Goal: Communication & Community: Answer question/provide support

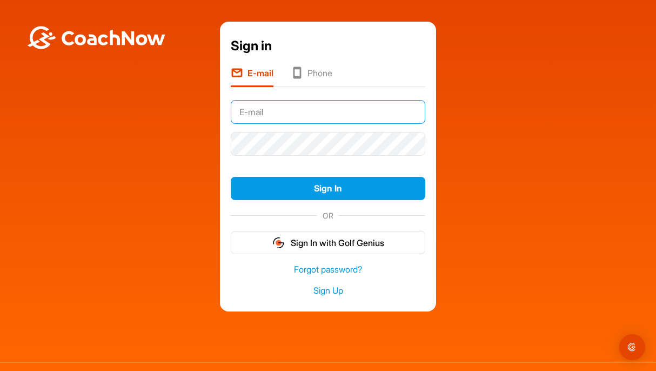
type input "[EMAIL_ADDRESS][DOMAIN_NAME]"
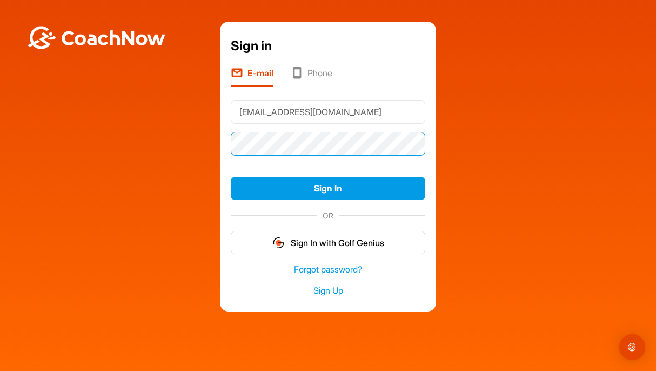
click at [328, 188] on button "Sign In" at bounding box center [328, 188] width 195 height 23
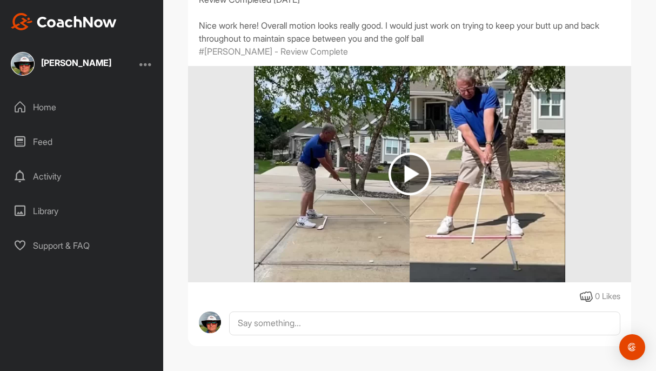
scroll to position [144, 0]
click at [411, 171] on img at bounding box center [410, 173] width 43 height 43
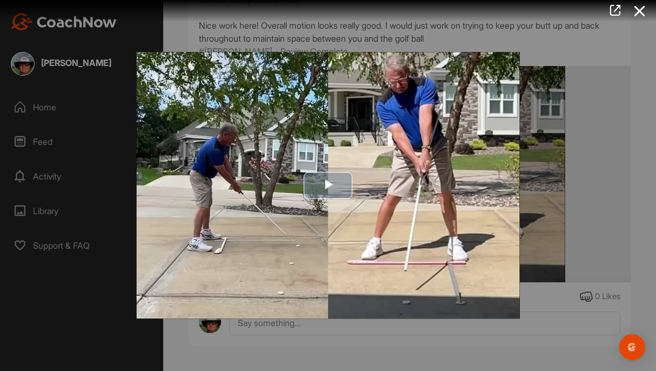
click at [328, 185] on span "Video Player" at bounding box center [328, 185] width 0 height 0
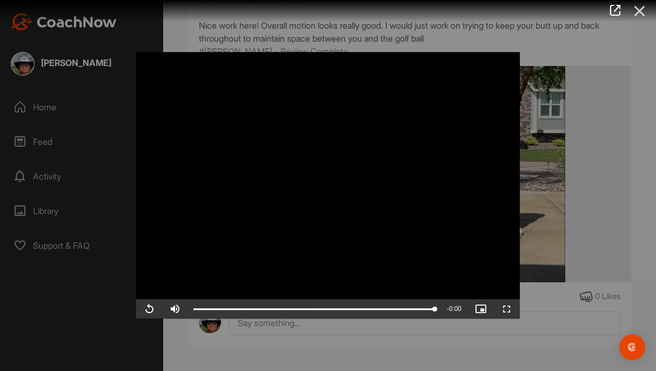
click at [641, 8] on icon at bounding box center [640, 11] width 25 height 20
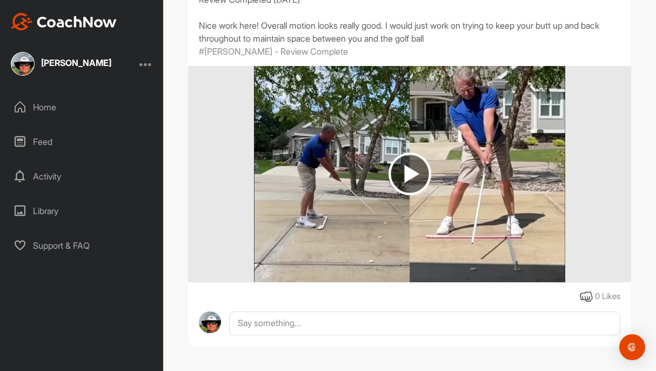
scroll to position [0, 0]
click at [250, 324] on textarea at bounding box center [424, 365] width 391 height 108
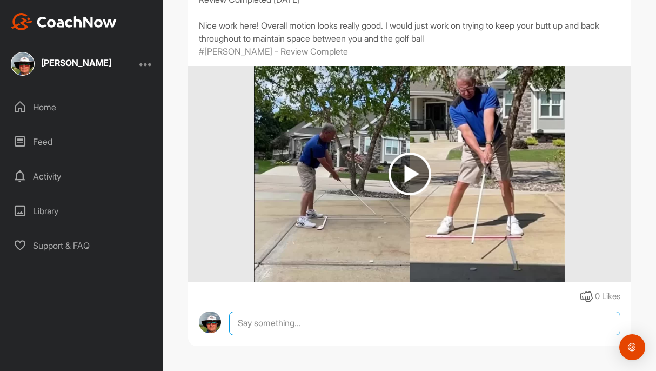
click at [247, 321] on textarea at bounding box center [424, 323] width 391 height 24
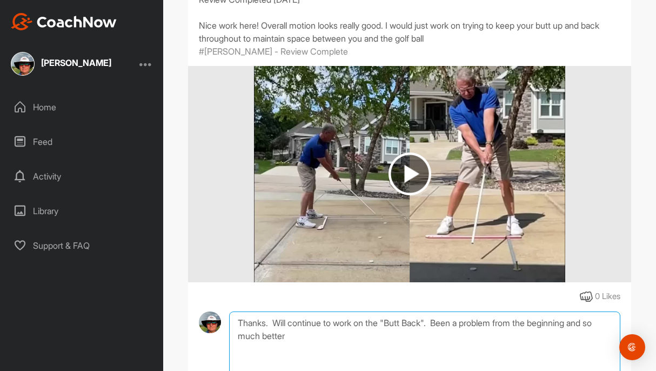
click at [589, 322] on textarea "Thanks. Will continue to work on the "Butt Back". Been a problem from the begin…" at bounding box center [424, 365] width 391 height 108
click at [370, 339] on textarea "Thanks. Will continue to work on the "Butt Back". Been a problem from the begin…" at bounding box center [424, 365] width 391 height 108
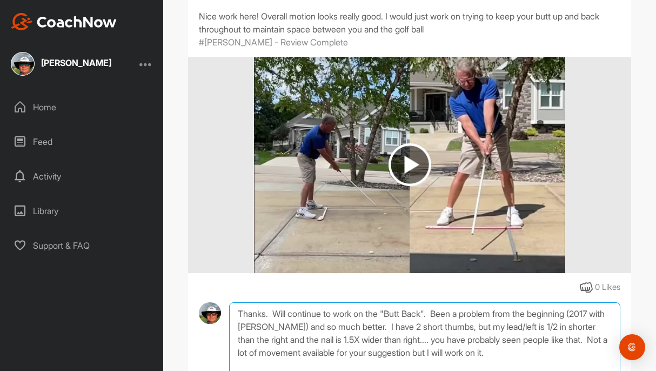
scroll to position [167, 0]
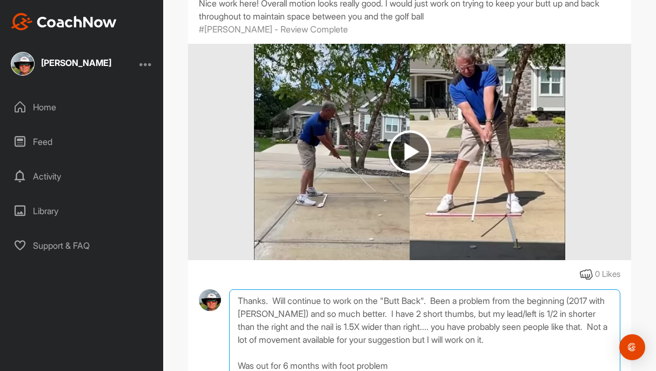
click at [347, 367] on textarea "Thanks. Will continue to work on the "Butt Back". Been a problem from the begin…" at bounding box center [424, 343] width 391 height 108
click at [419, 367] on textarea "Thanks. Will continue to work on the "Butt Back". Been a problem from the begin…" at bounding box center [424, 343] width 391 height 108
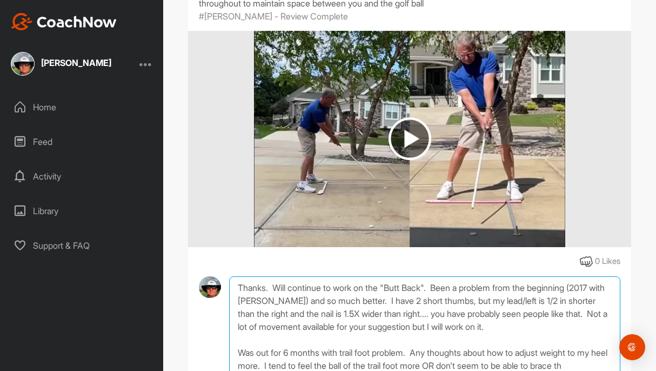
scroll to position [192, 0]
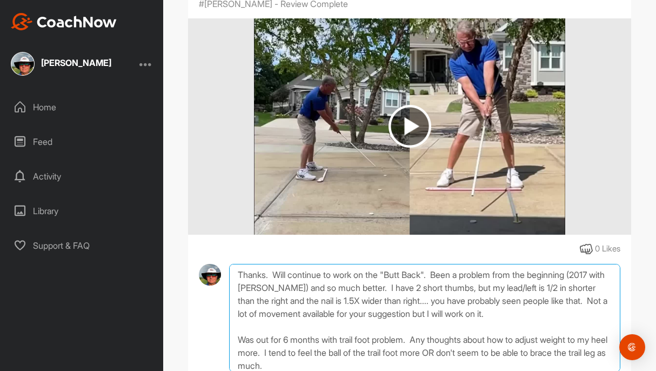
click at [295, 352] on textarea "Thanks. Will continue to work on the "Butt Back". Been a problem from the begin…" at bounding box center [424, 318] width 391 height 108
click at [338, 367] on textarea "Thanks. Will continue to work on the "Butt Back". Been a problem from the begin…" at bounding box center [424, 318] width 391 height 108
click at [238, 272] on textarea "Thanks. Will continue to work on the "Butt Back". Been a problem from the begin…" at bounding box center [424, 318] width 391 height 108
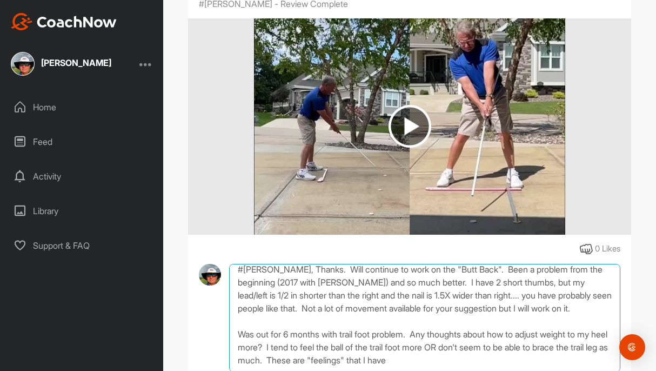
scroll to position [6, 0]
click at [456, 361] on textarea "#Parker, Thanks. Will continue to work on the "Butt Back". Been a problem from …" at bounding box center [424, 318] width 391 height 108
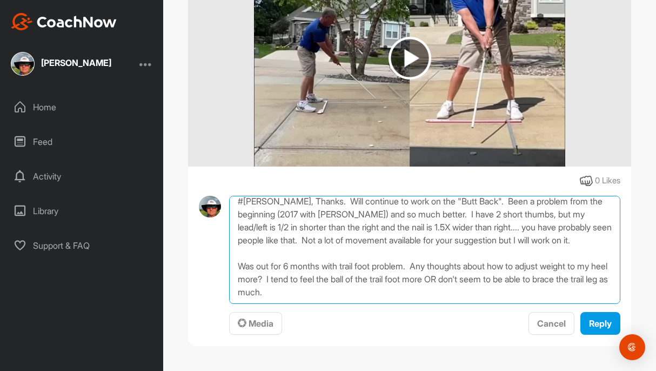
scroll to position [260, 0]
type textarea "#Parker, Thanks. Will continue to work on the "Butt Back". Been a problem from …"
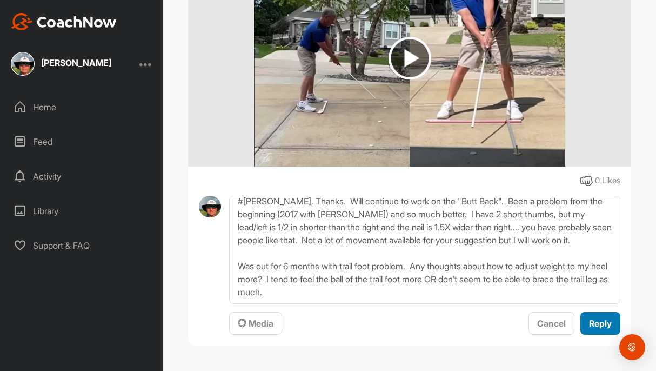
click at [594, 325] on span "Reply" at bounding box center [600, 323] width 23 height 11
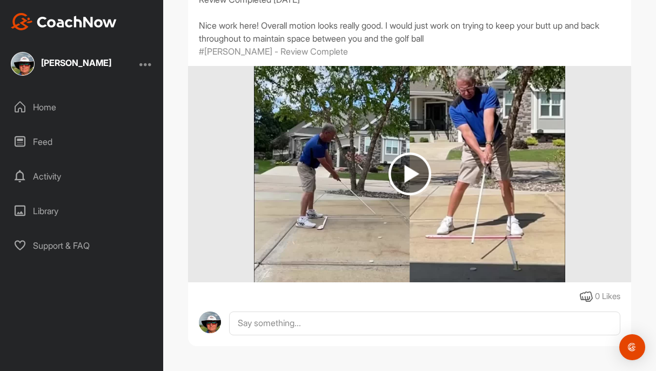
scroll to position [144, 0]
